Goal: Information Seeking & Learning: Learn about a topic

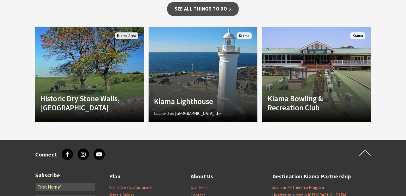
scroll to position [369, 0]
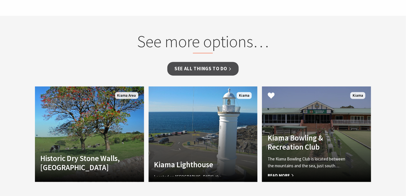
click at [294, 127] on link "Another Image Used Kiama Bowling & Recreation Club The Kiama Bowling Club is lo…" at bounding box center [316, 133] width 109 height 95
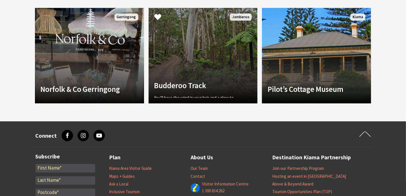
scroll to position [397, 0]
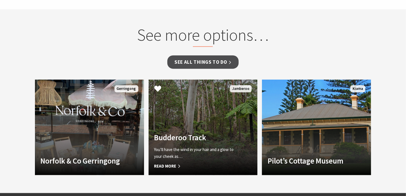
click at [207, 125] on link "Budderoo Track You’ll have the wind in your hair and a glow to your cheek as… R…" at bounding box center [202, 126] width 109 height 95
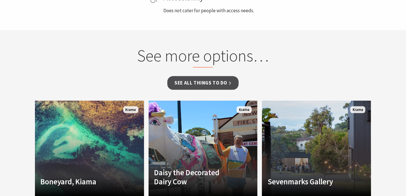
scroll to position [426, 0]
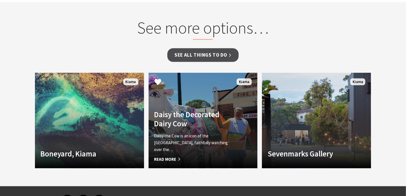
click at [201, 100] on link "Daisy the Decorated Dairy Cow Daisy the Cow is an icon of the Kiama Municipalit…" at bounding box center [202, 120] width 109 height 95
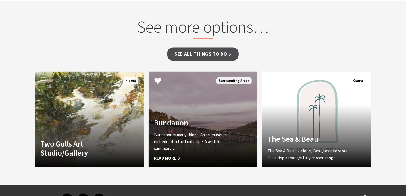
scroll to position [426, 0]
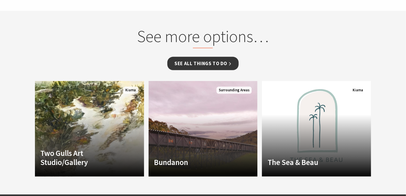
click at [209, 62] on link "See all Things To Do" at bounding box center [202, 63] width 71 height 13
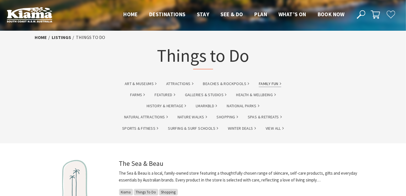
click at [274, 83] on link "Family Fun" at bounding box center [270, 83] width 22 height 7
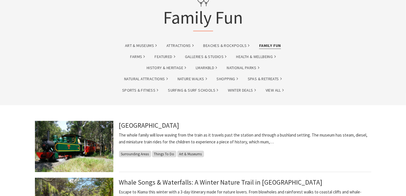
scroll to position [85, 0]
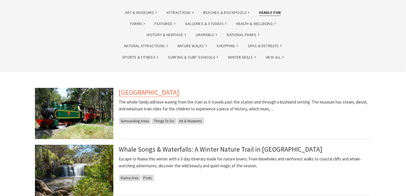
click at [134, 93] on link "[GEOGRAPHIC_DATA]" at bounding box center [149, 92] width 60 height 9
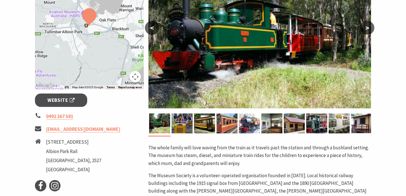
scroll to position [142, 0]
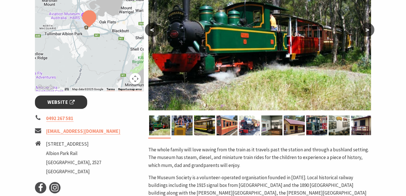
click at [60, 100] on span "Website" at bounding box center [60, 102] width 27 height 8
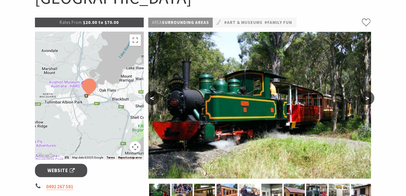
scroll to position [57, 0]
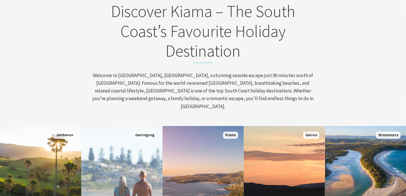
scroll to position [312, 0]
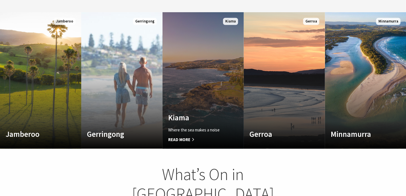
click at [186, 136] on span "Read More" at bounding box center [197, 139] width 58 height 7
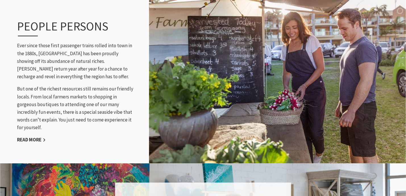
scroll to position [823, 0]
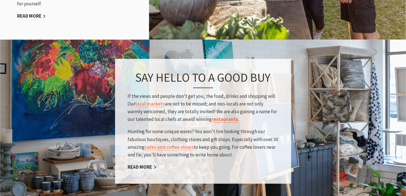
click at [226, 116] on link "restaurants" at bounding box center [225, 119] width 26 height 7
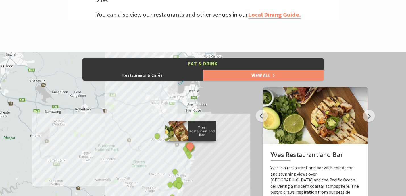
scroll to position [255, 0]
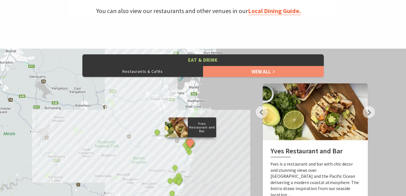
click at [269, 12] on link "Local Dining Guide." at bounding box center [274, 11] width 53 height 8
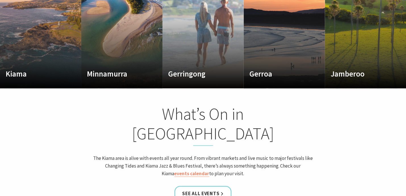
scroll to position [482, 0]
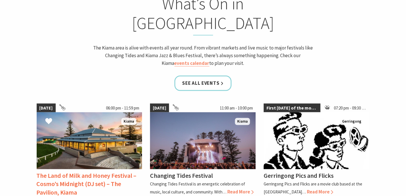
click at [118, 112] on img at bounding box center [90, 140] width 106 height 57
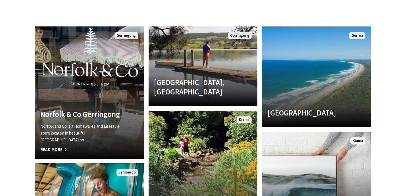
scroll to position [1335, 0]
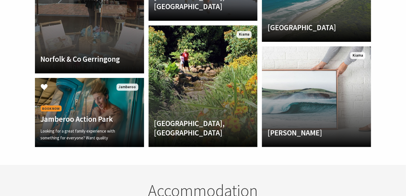
click at [102, 104] on div "Book Now Jamberoo Action Park Looking for a great family experience with someth…" at bounding box center [81, 122] width 93 height 37
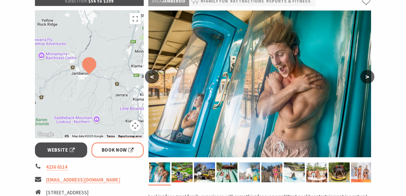
scroll to position [170, 0]
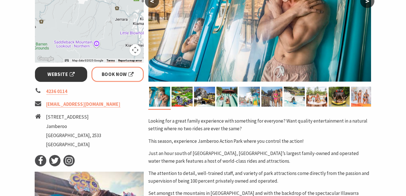
click at [57, 74] on span "Website" at bounding box center [60, 74] width 27 height 8
